Goal: Information Seeking & Learning: Learn about a topic

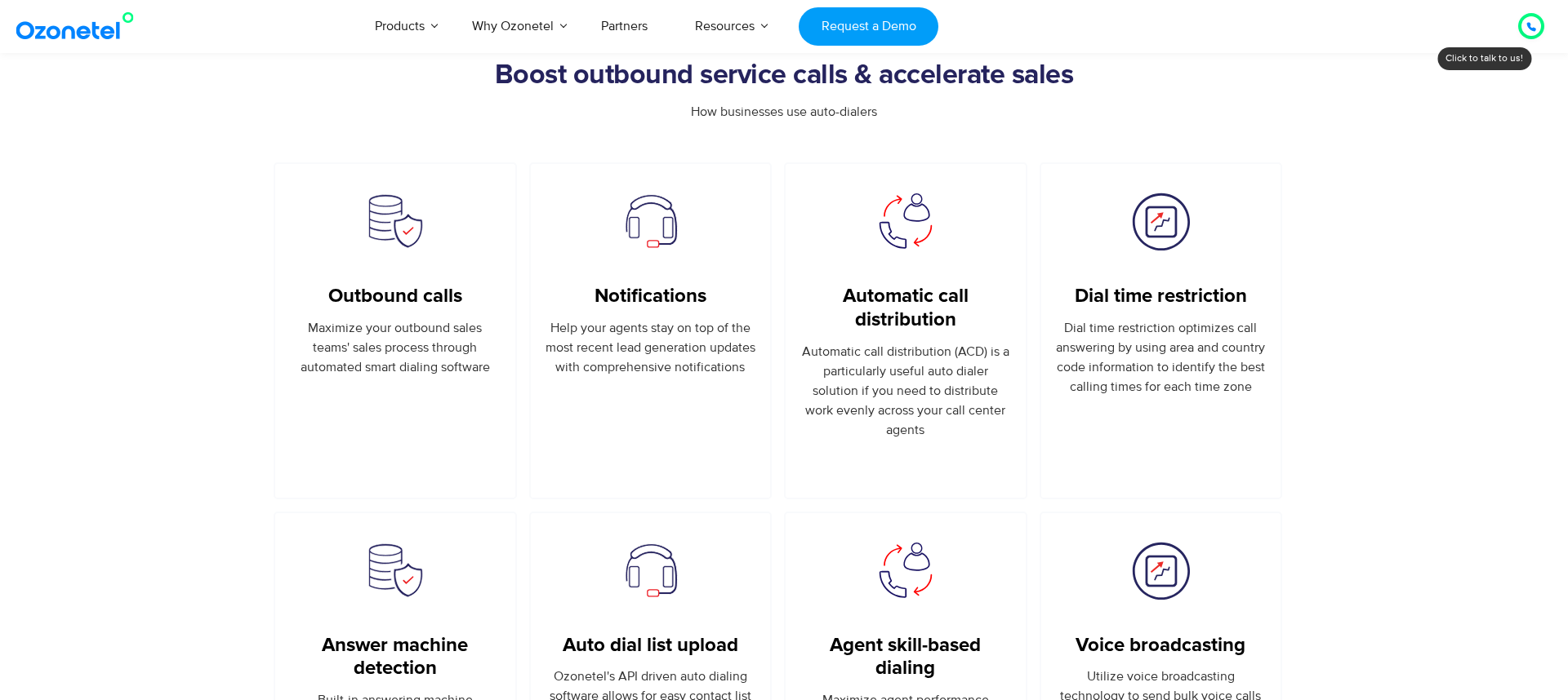
scroll to position [846, 0]
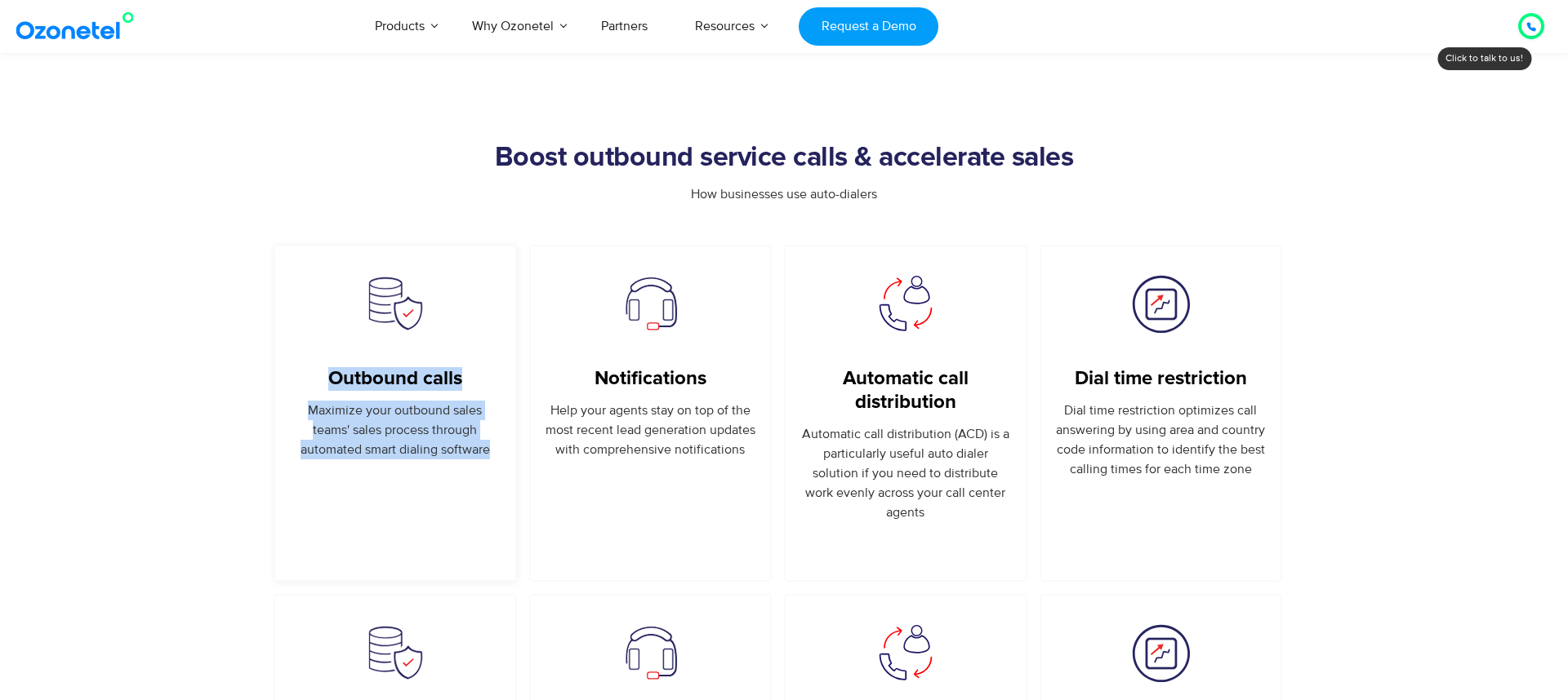
drag, startPoint x: 315, startPoint y: 377, endPoint x: 498, endPoint y: 451, distance: 197.4
click at [498, 452] on div "Outbound calls Maximize your outbound sales teams' sales process through automa…" at bounding box center [395, 413] width 210 height 92
click at [498, 451] on p "Maximize your outbound sales teams' sales process through automated smart diali…" at bounding box center [395, 430] width 210 height 58
drag, startPoint x: 490, startPoint y: 451, endPoint x: 285, endPoint y: 352, distance: 227.7
click at [285, 352] on div "Outbound calls Maximize your outbound sales teams' sales process through automa…" at bounding box center [395, 414] width 243 height 337
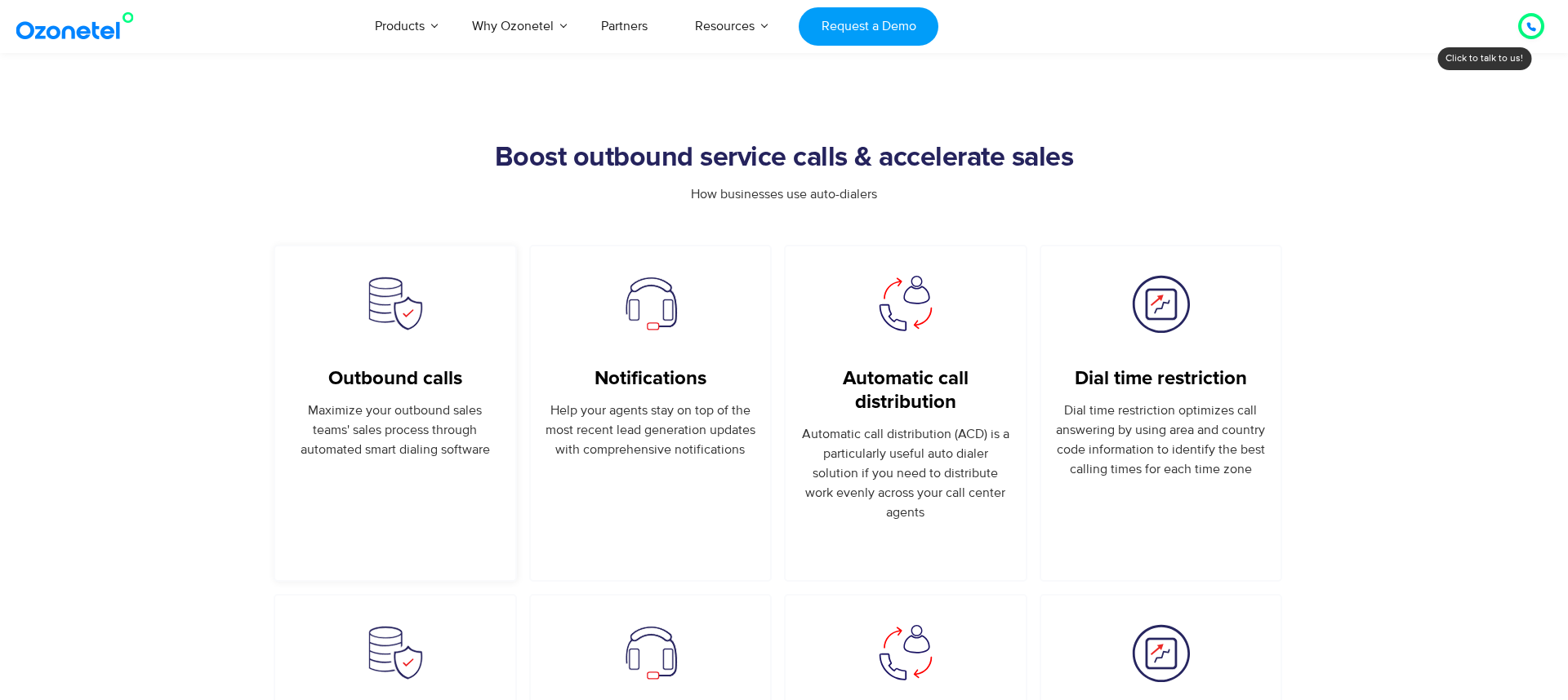
click at [311, 302] on figure at bounding box center [395, 307] width 210 height 67
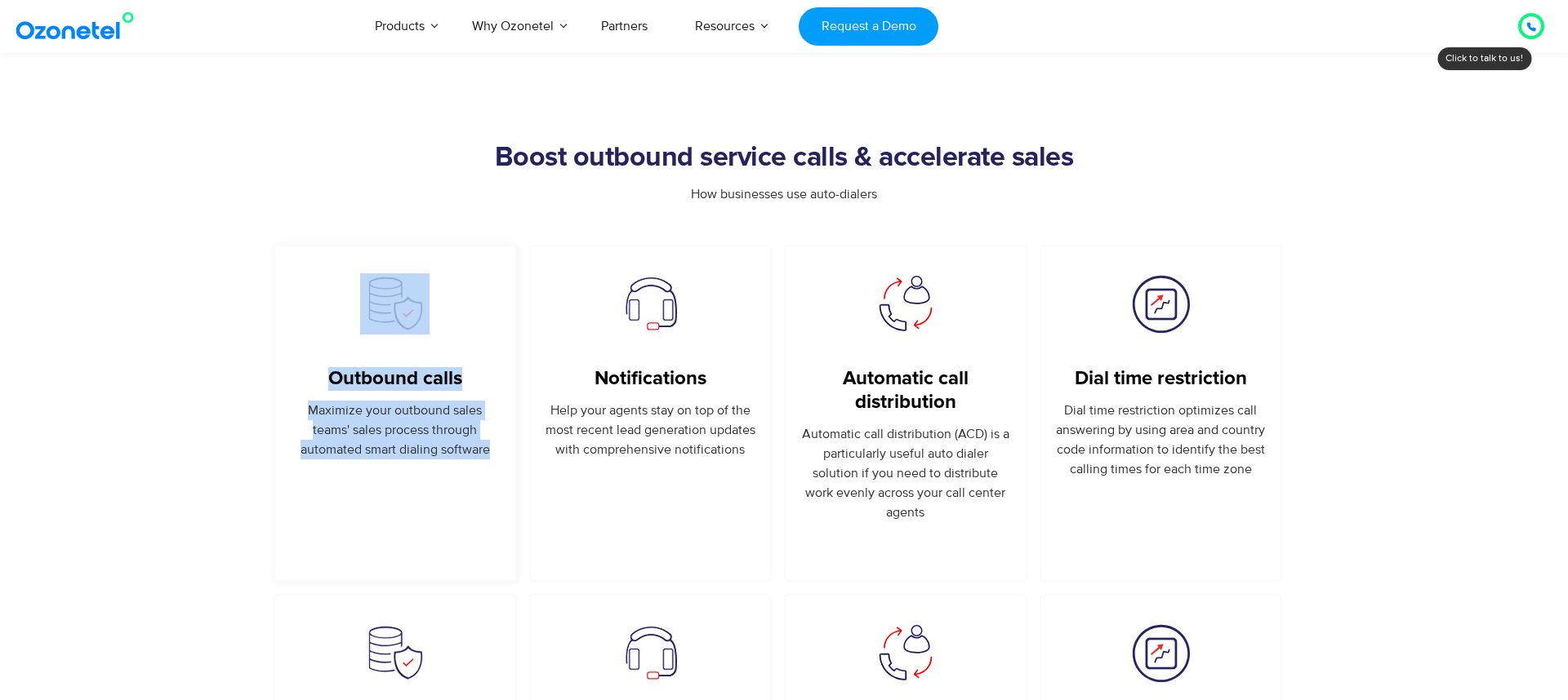
drag, startPoint x: 318, startPoint y: 285, endPoint x: 472, endPoint y: 478, distance: 246.9
click at [472, 478] on div "Outbound calls Maximize your outbound sales teams' sales process through automa…" at bounding box center [395, 383] width 210 height 219
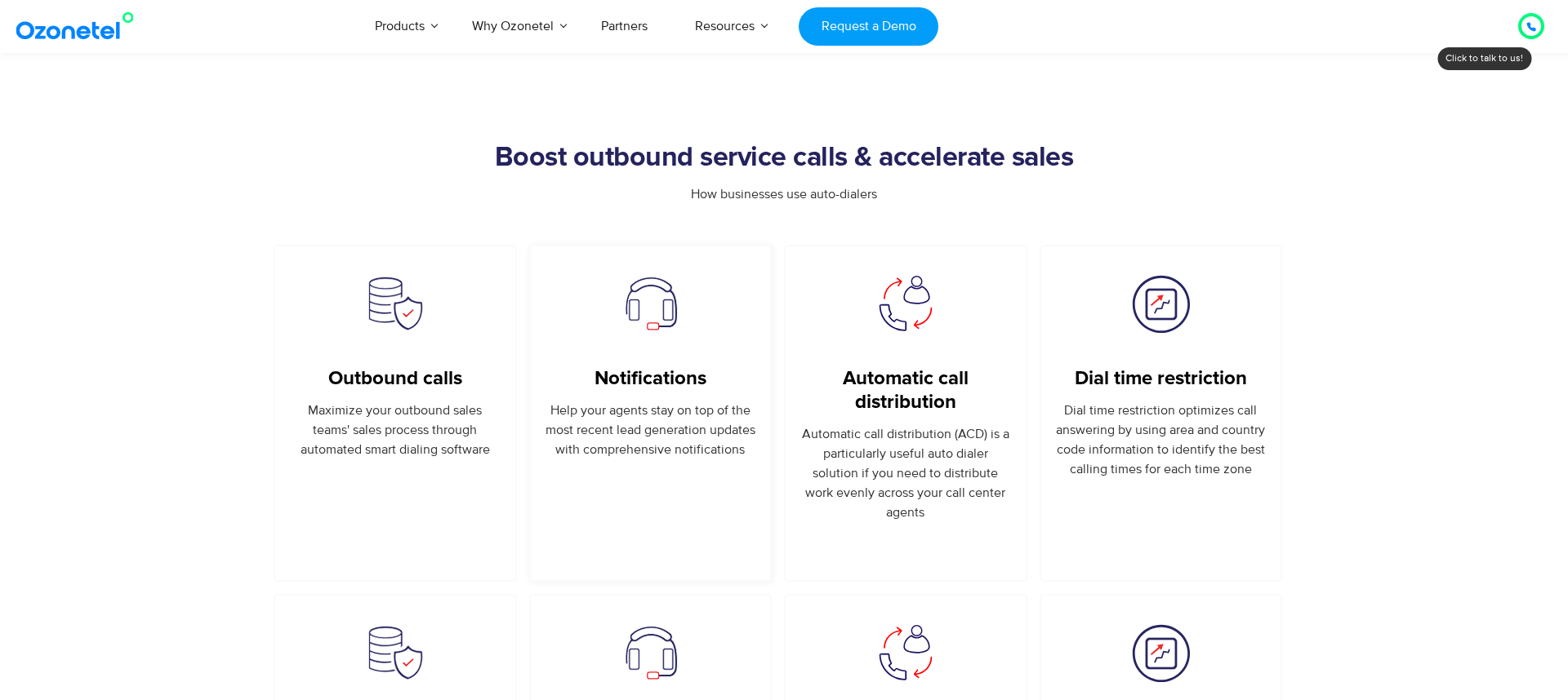
click at [580, 397] on div "Notifications Help your agents stay on top of the most recent lead generation u…" at bounding box center [651, 413] width 210 height 92
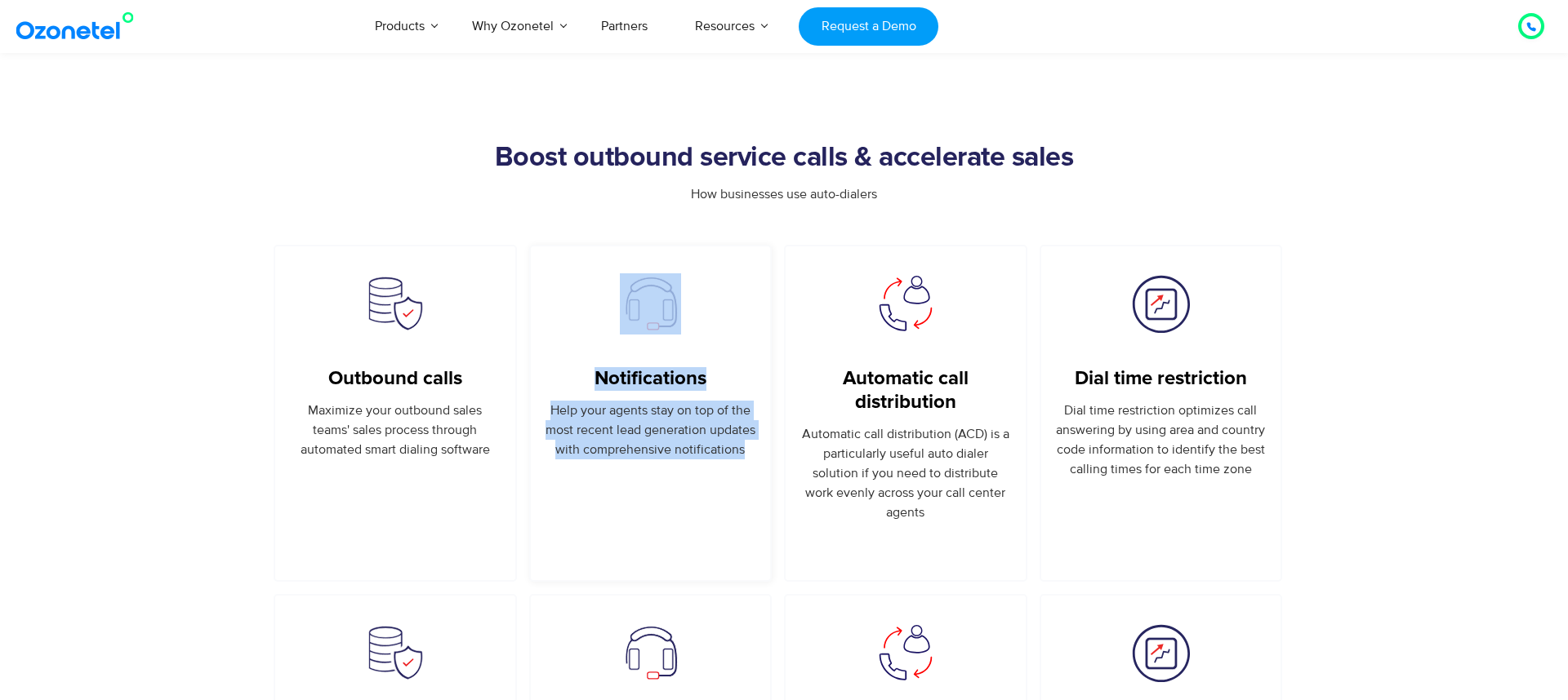
drag, startPoint x: 579, startPoint y: 285, endPoint x: 712, endPoint y: 477, distance: 233.6
click at [712, 460] on div "Notifications Help your agents stay on top of the most recent lead generation u…" at bounding box center [651, 366] width 210 height 186
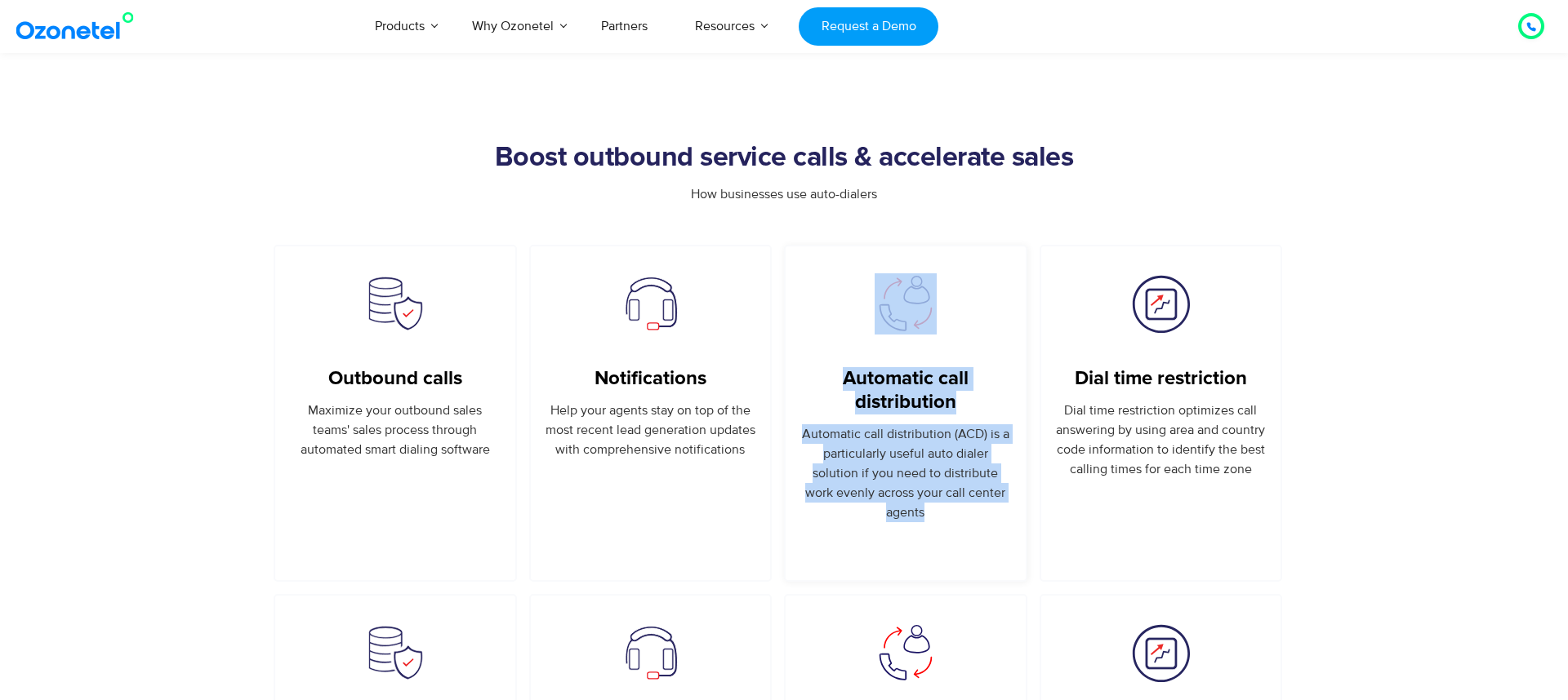
drag, startPoint x: 826, startPoint y: 293, endPoint x: 985, endPoint y: 513, distance: 271.4
click at [985, 513] on div "Automatic call distribution Automatic call distribution (ACD) is a particularly…" at bounding box center [906, 398] width 210 height 249
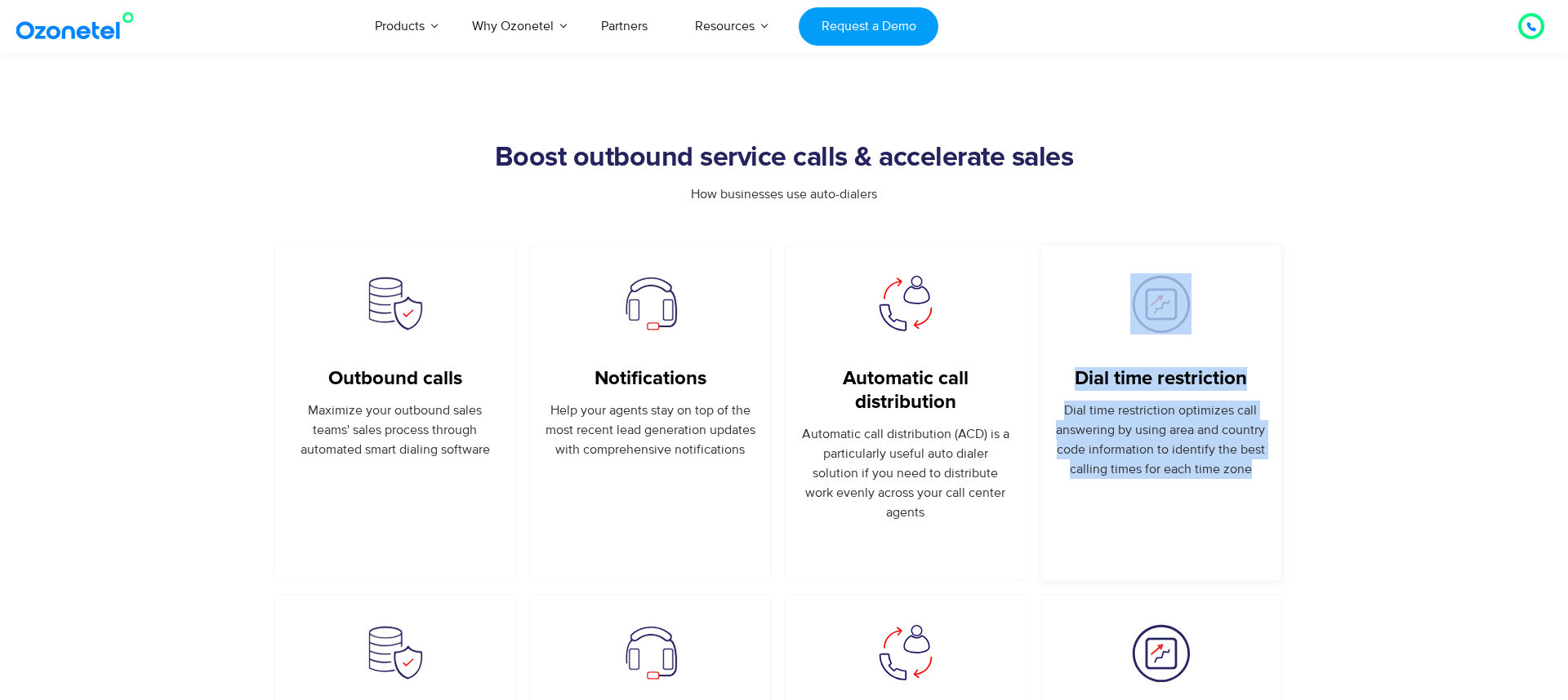
drag, startPoint x: 1082, startPoint y: 287, endPoint x: 1251, endPoint y: 508, distance: 278.2
click at [1251, 508] on div "Dial time restriction Dial time restriction optimizes call answering by using a…" at bounding box center [1161, 392] width 210 height 239
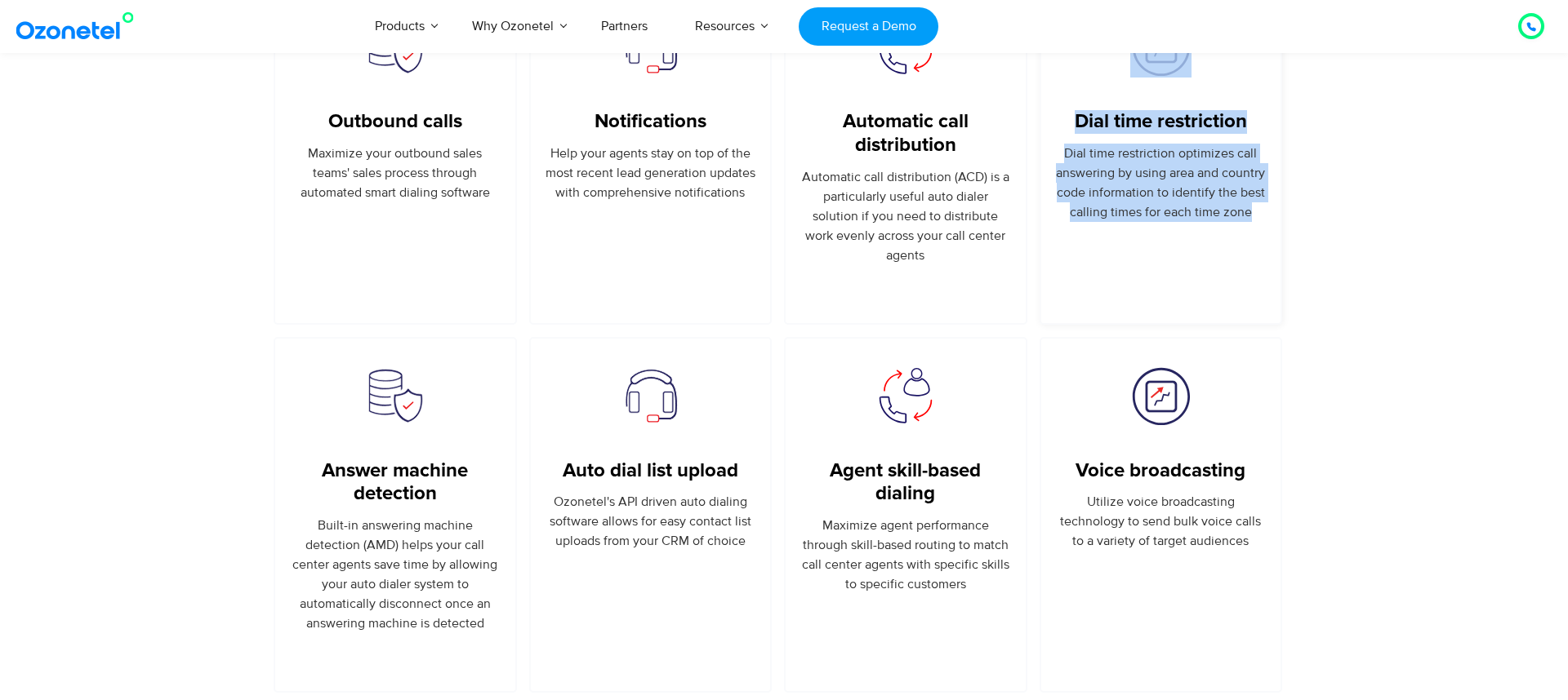
scroll to position [1186, 0]
